Goal: Navigation & Orientation: Find specific page/section

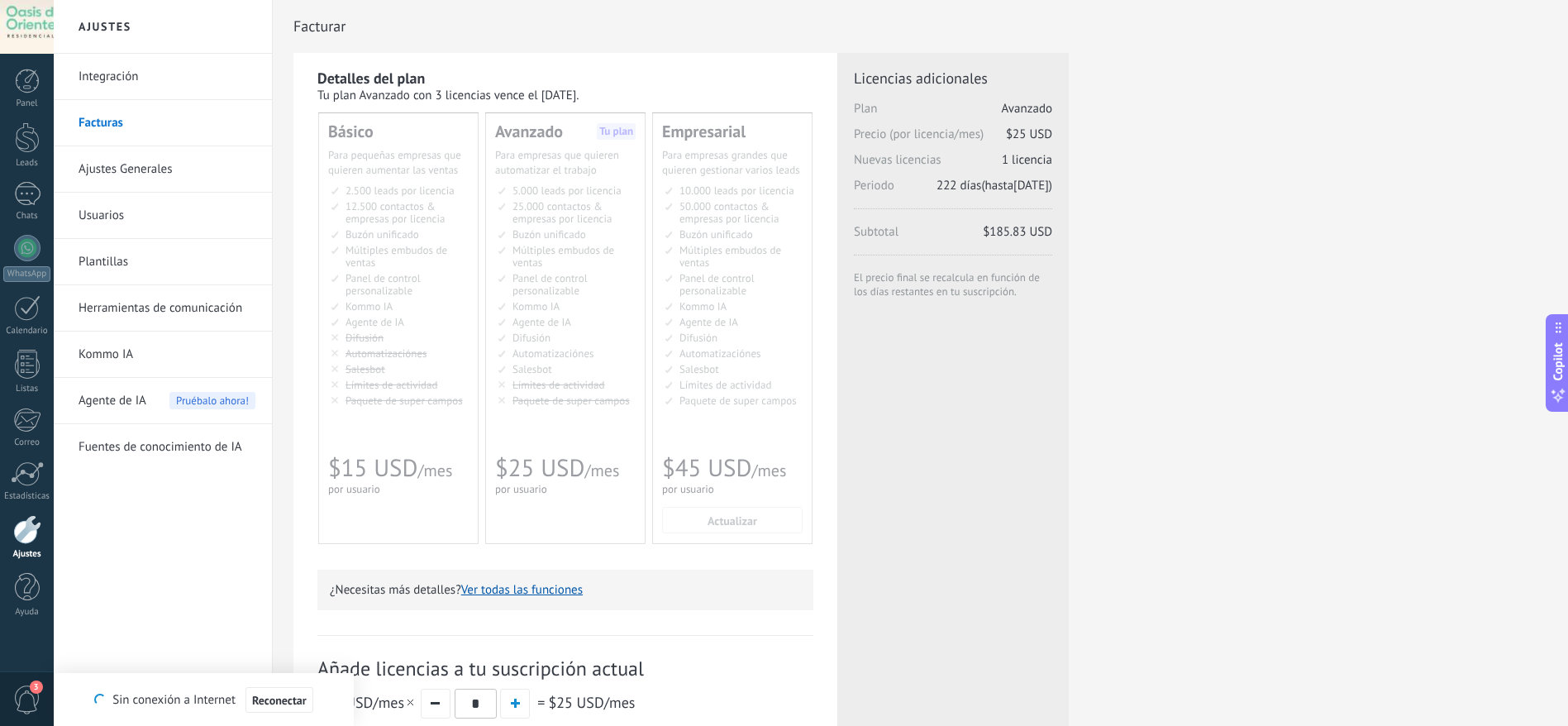
click at [739, 587] on p "¿Necesitas más detalles? Ver todas las funciones" at bounding box center [566, 590] width 471 height 16
click at [831, 393] on div "Detalles del plan Tu plan Avanzado con 3 licencias vence el [DATE]. Básico Для …" at bounding box center [565, 517] width 543 height 930
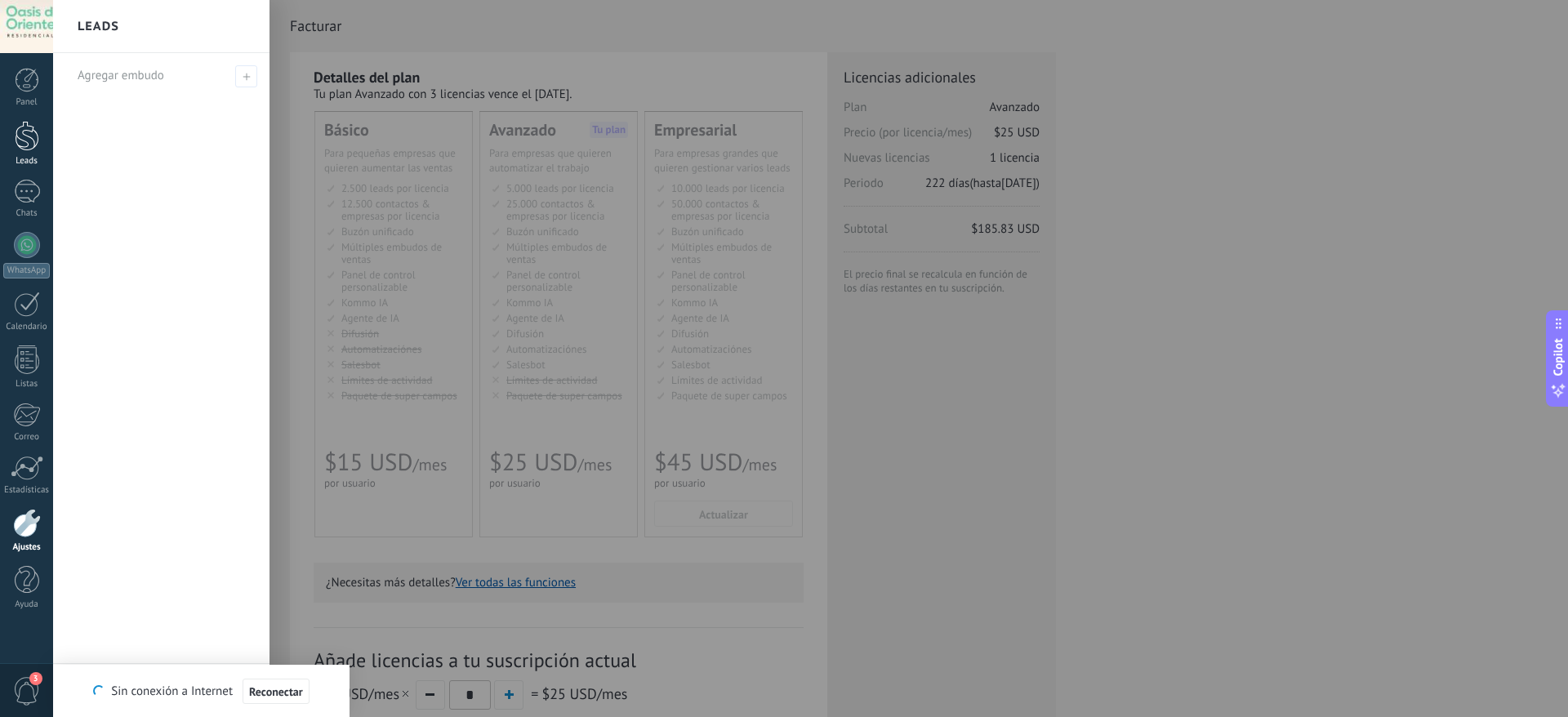
click at [30, 157] on div "Leads" at bounding box center [26, 161] width 47 height 11
